Goal: Task Accomplishment & Management: Manage account settings

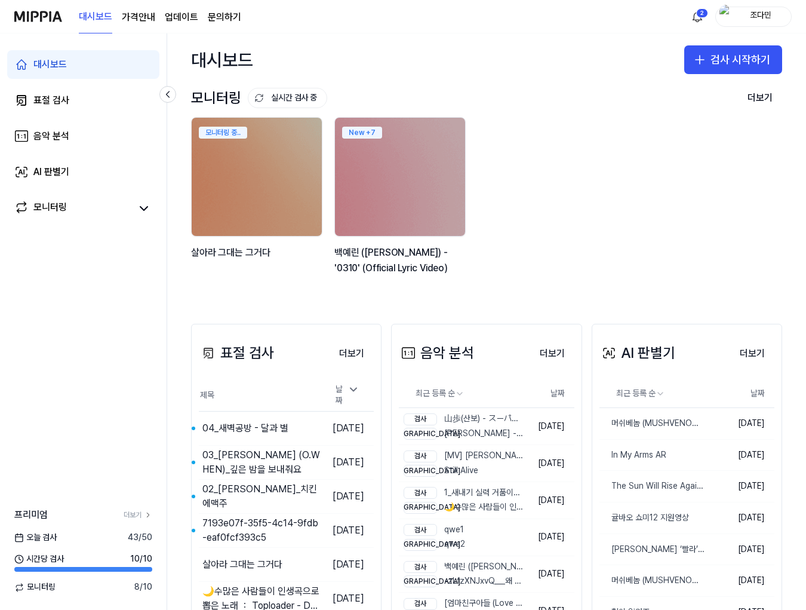
click at [741, 7] on div "조다민" at bounding box center [753, 17] width 76 height 20
click at [668, 100] on button "로그아웃" at bounding box center [715, 105] width 137 height 12
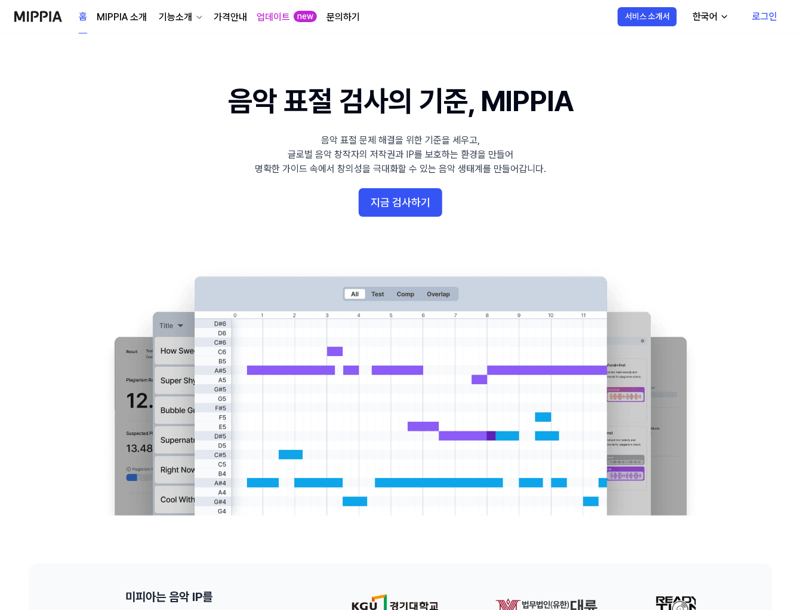
click at [755, 18] on link "로그인" at bounding box center [765, 16] width 44 height 33
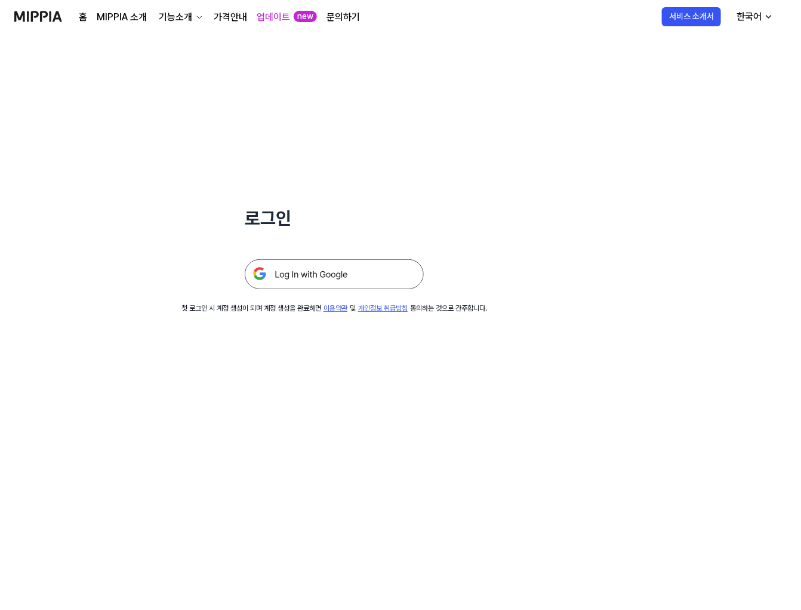
click at [338, 278] on img at bounding box center [334, 274] width 179 height 30
